Goal: Task Accomplishment & Management: Manage account settings

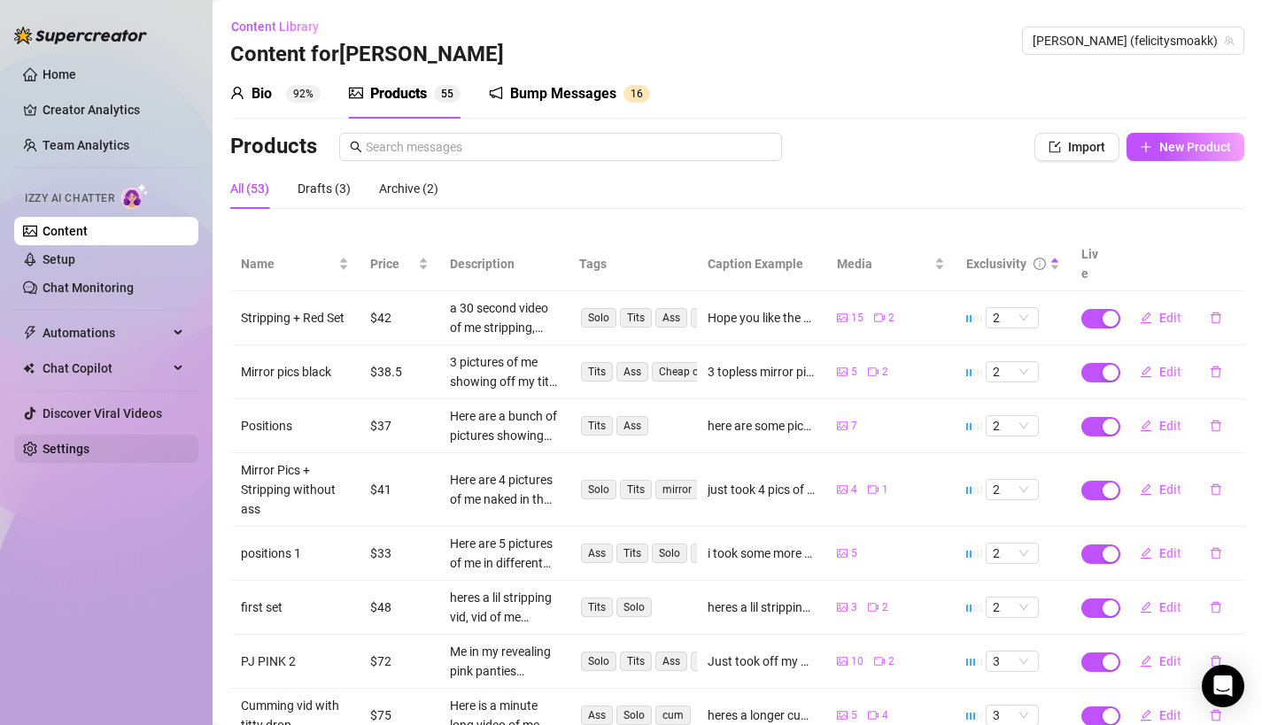
click at [72, 456] on link "Settings" at bounding box center [66, 449] width 47 height 14
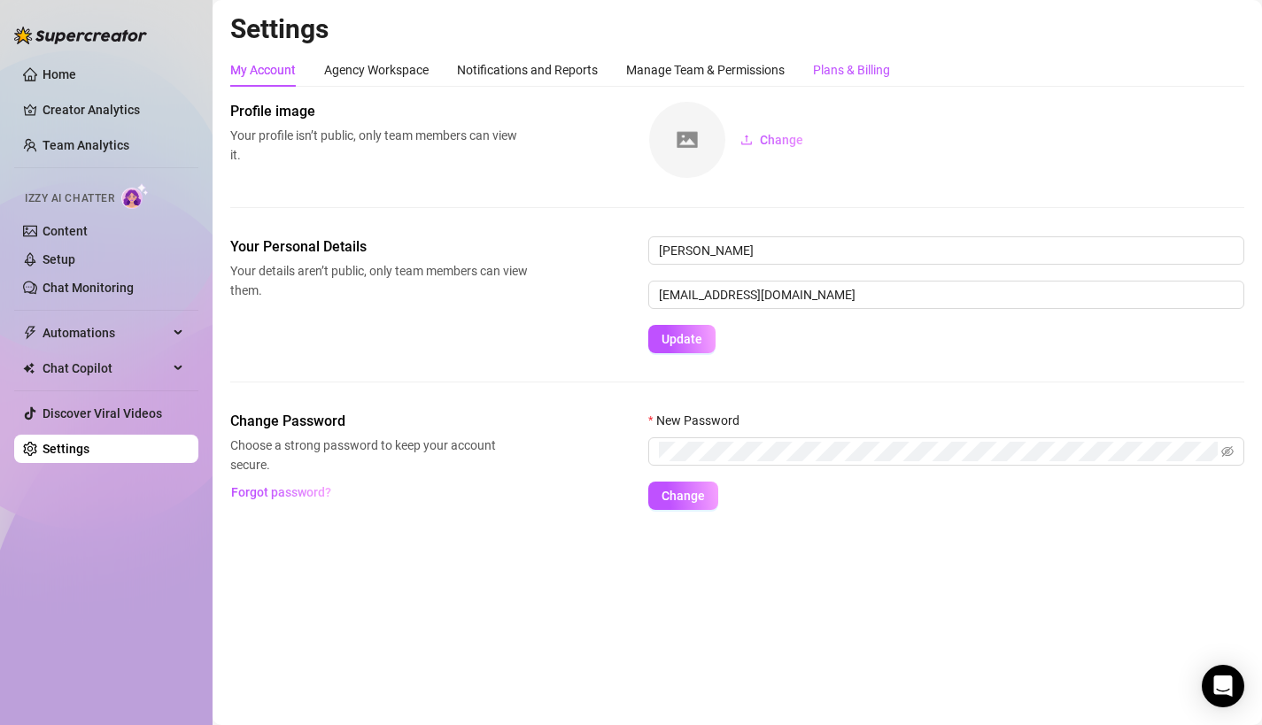
click at [849, 73] on div "Plans & Billing" at bounding box center [851, 69] width 77 height 19
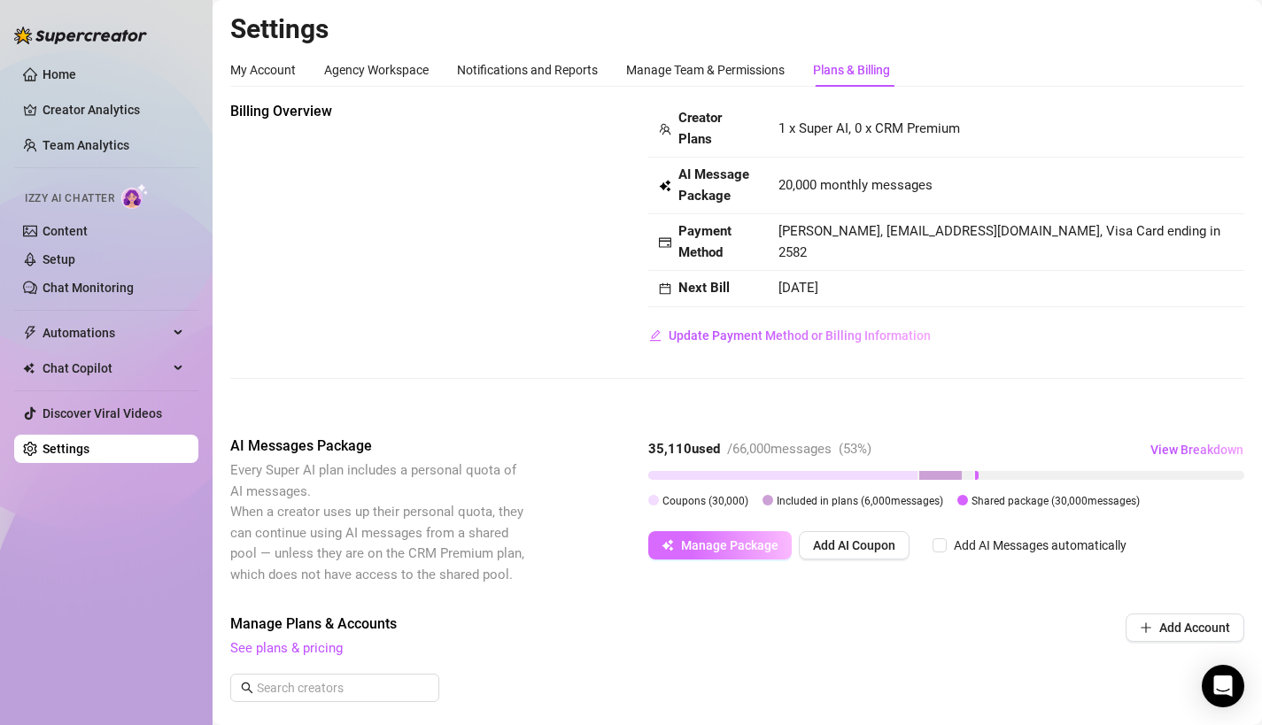
click at [749, 551] on span "Manage Package" at bounding box center [729, 546] width 97 height 14
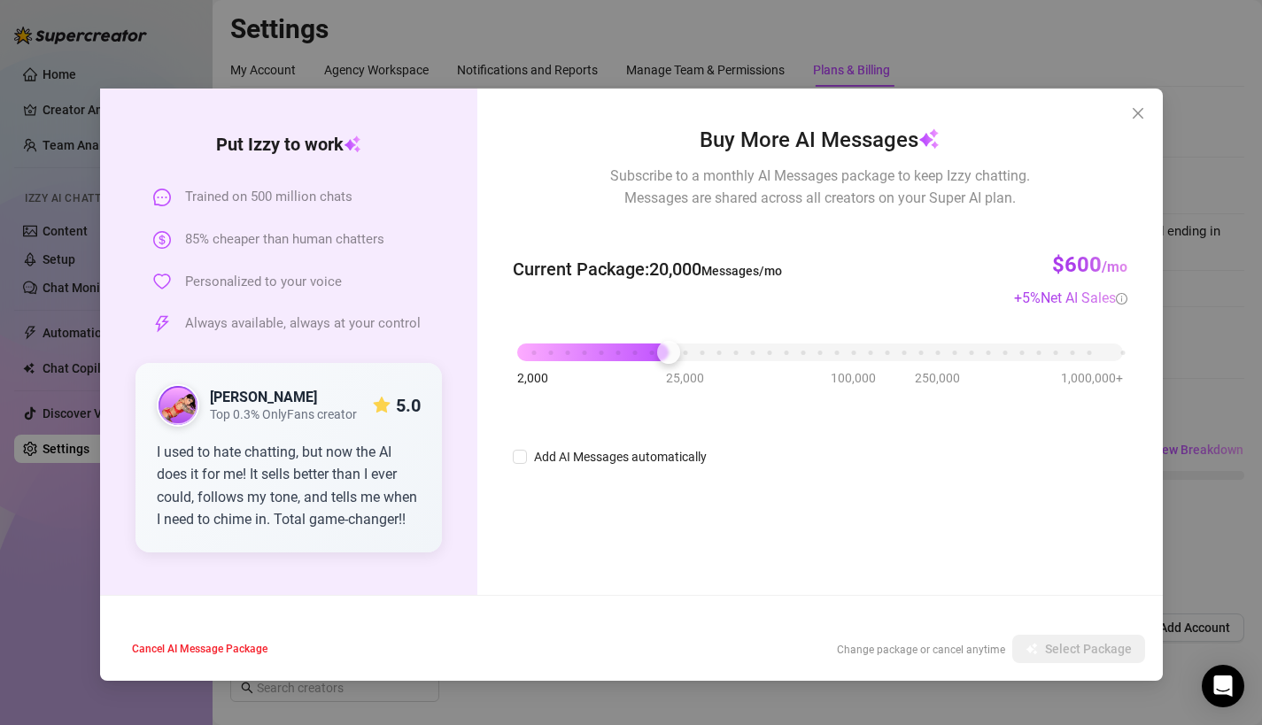
click at [182, 400] on img at bounding box center [178, 405] width 39 height 39
click at [1131, 113] on icon "close" at bounding box center [1138, 113] width 14 height 14
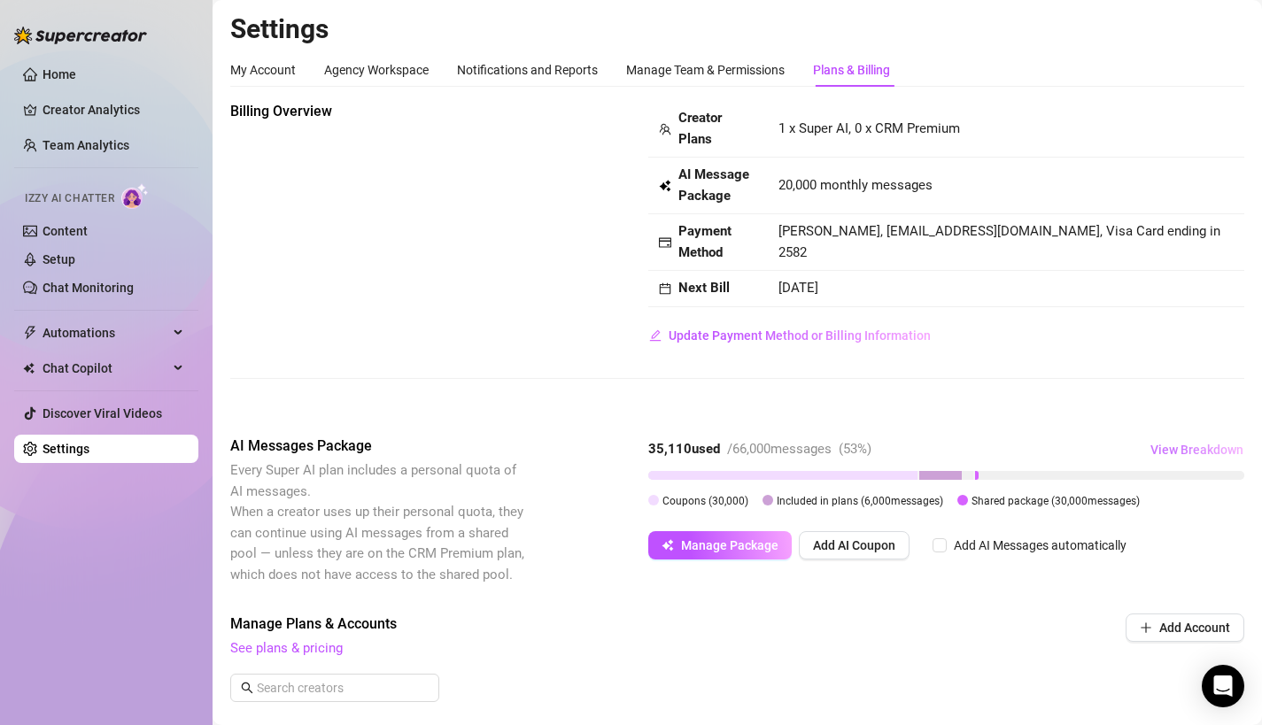
click at [1182, 448] on span "View Breakdown" at bounding box center [1197, 450] width 93 height 14
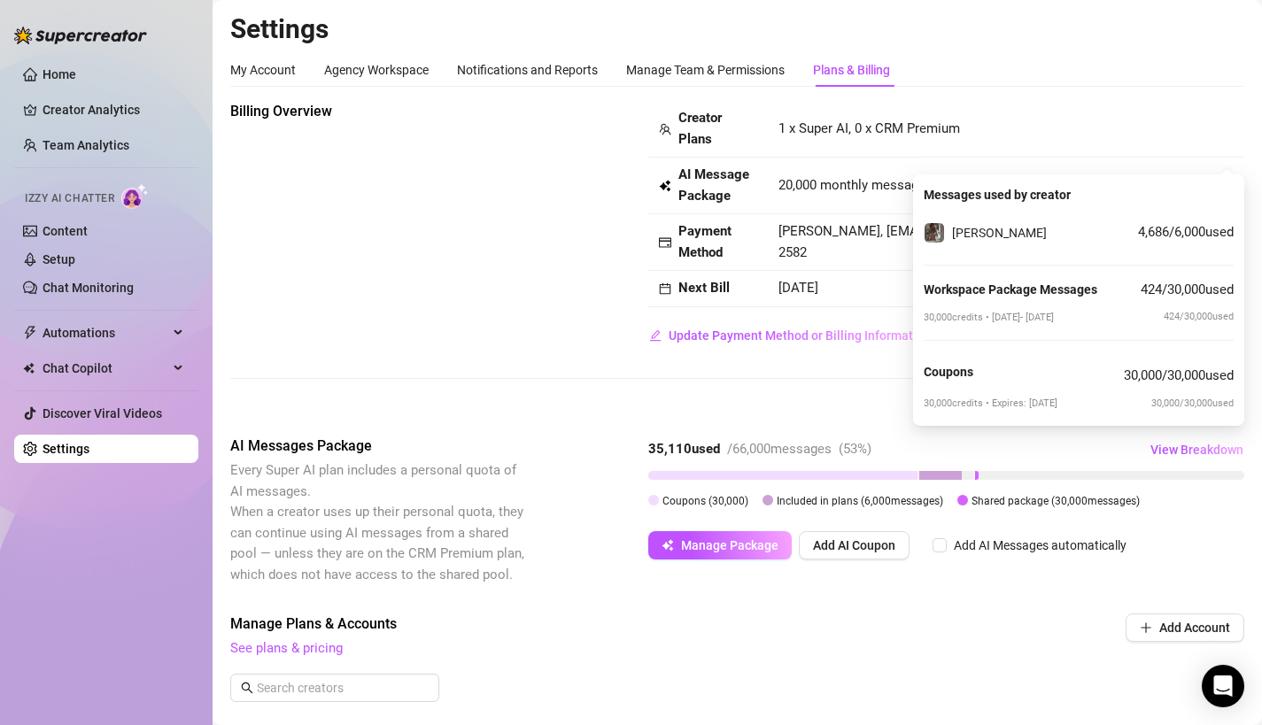
click at [752, 418] on div "Billing Overview Creator Plans 1 x Super AI, 0 x CRM Premium AI Message Package…" at bounding box center [737, 684] width 1014 height 1167
